Goal: Information Seeking & Learning: Learn about a topic

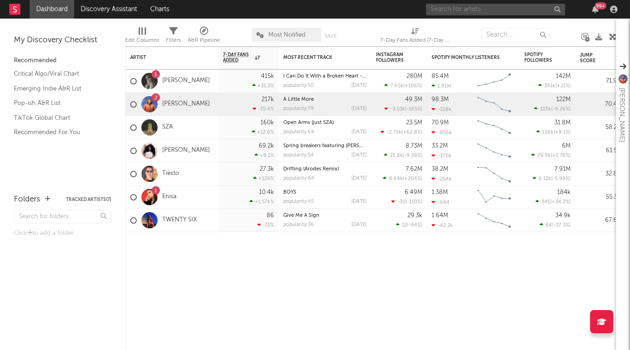
click at [509, 9] on input "text" at bounding box center [495, 10] width 139 height 12
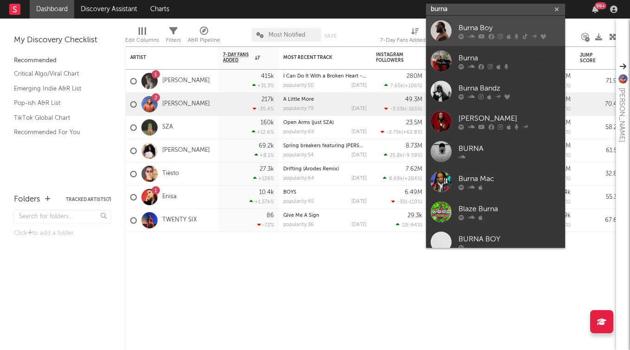
type input "burna"
click at [472, 37] on icon at bounding box center [471, 36] width 7 height 6
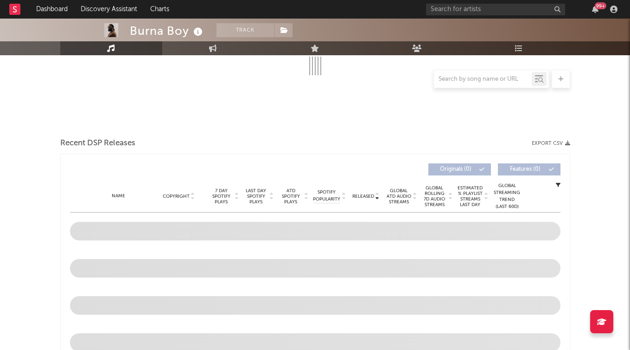
select select "6m"
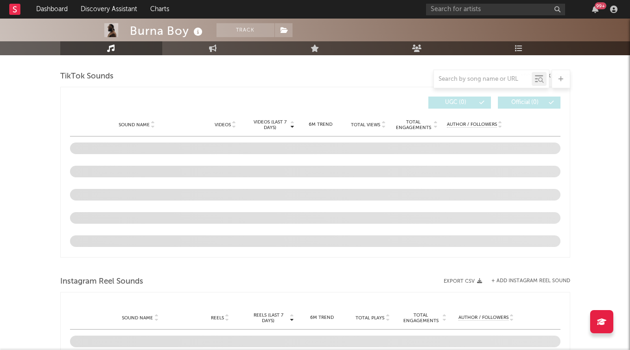
scroll to position [602, 0]
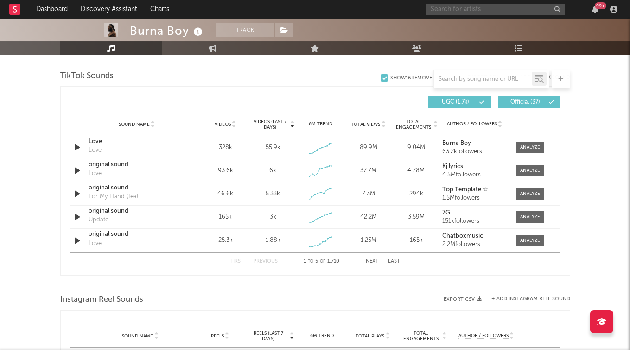
click at [470, 13] on input "text" at bounding box center [495, 10] width 139 height 12
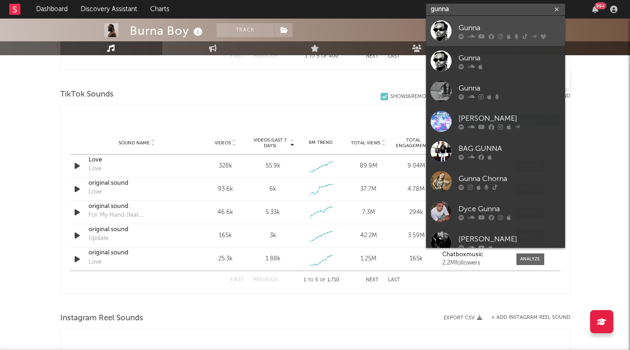
type input "gunna"
click at [457, 27] on link "Gunna" at bounding box center [495, 31] width 139 height 30
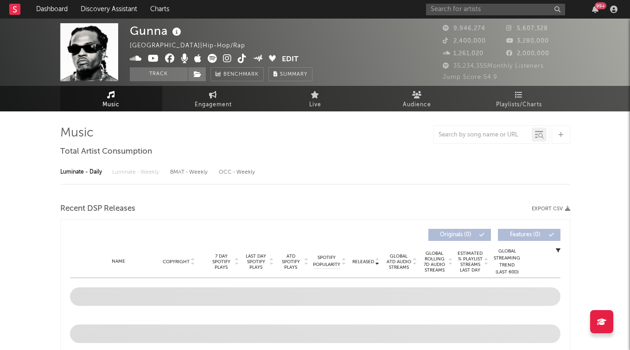
select select "6m"
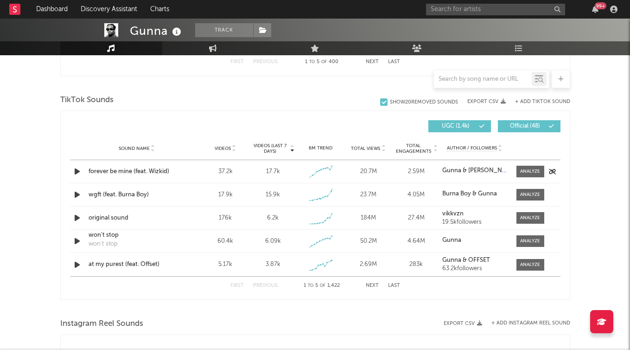
scroll to position [625, 0]
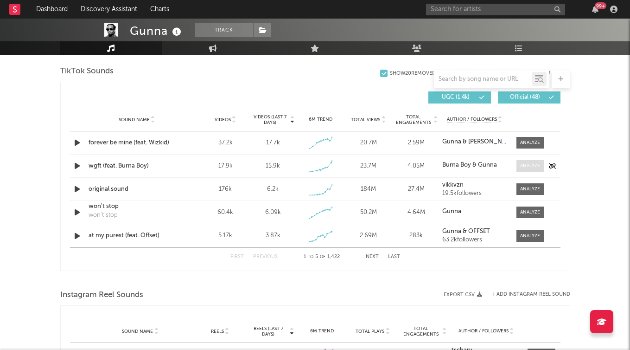
click at [532, 165] on div at bounding box center [530, 165] width 20 height 7
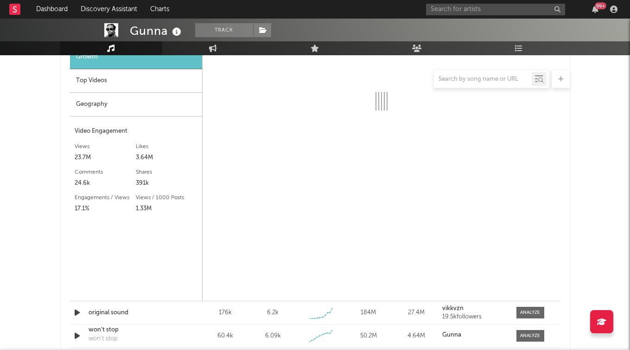
select select "1w"
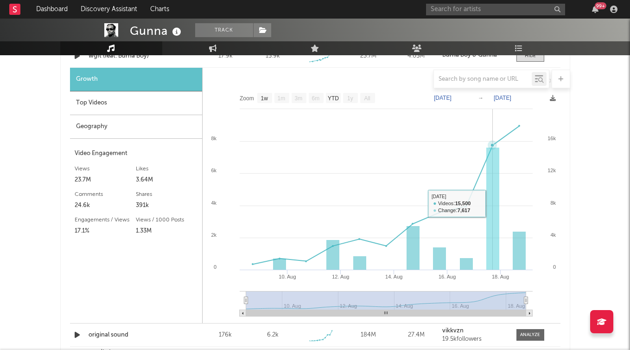
scroll to position [716, 0]
